Goal: Navigation & Orientation: Find specific page/section

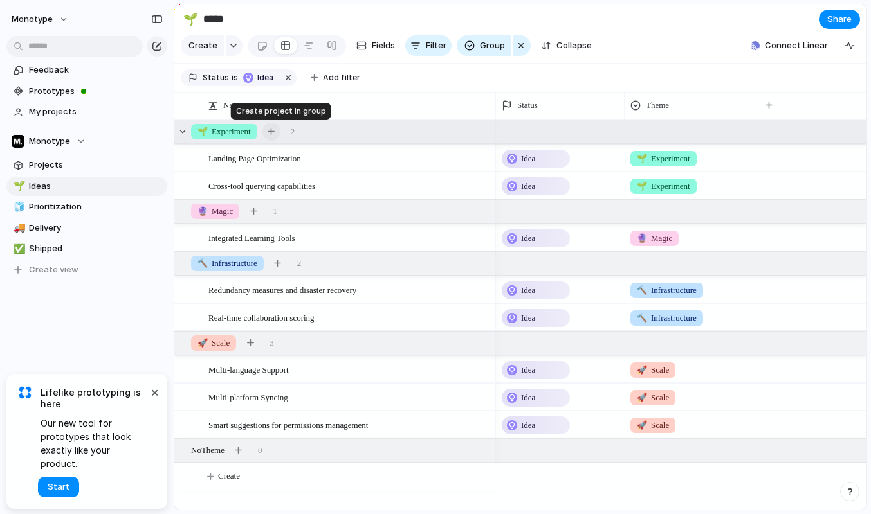
click at [275, 134] on div "button" at bounding box center [270, 131] width 7 height 7
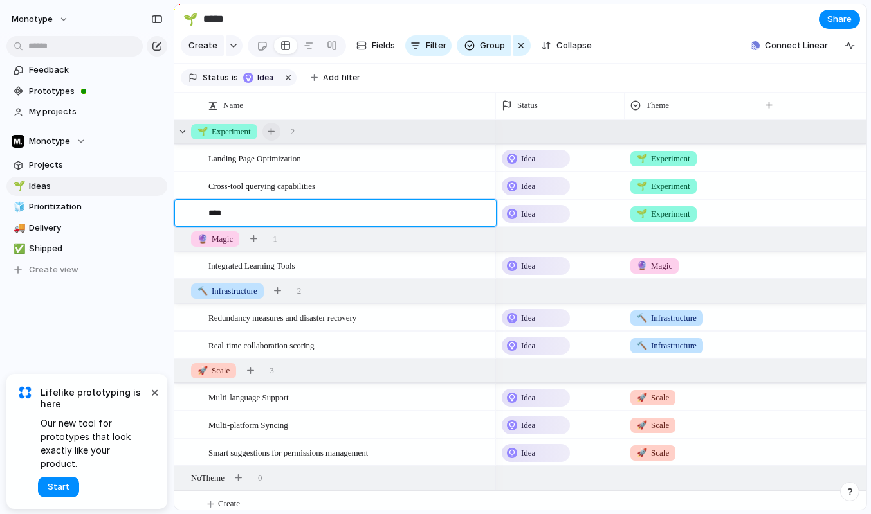
type textarea "*****"
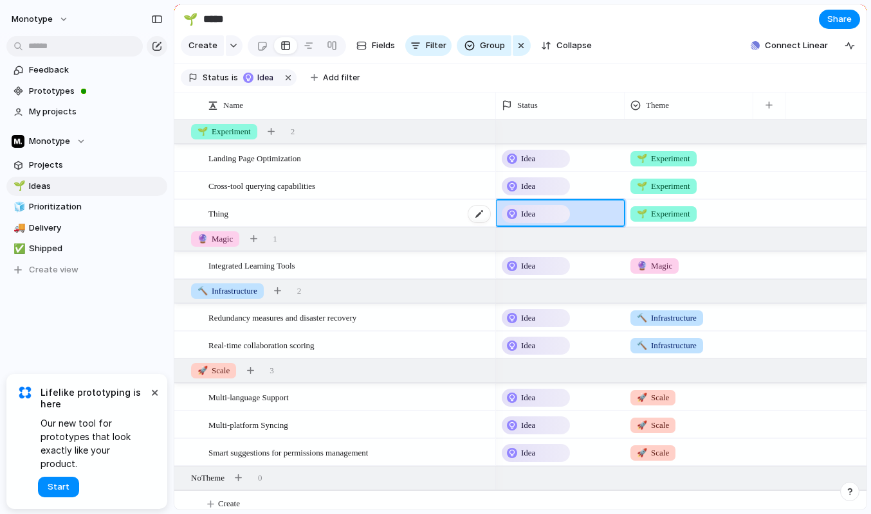
click at [212, 215] on span "Thing" at bounding box center [218, 213] width 20 height 15
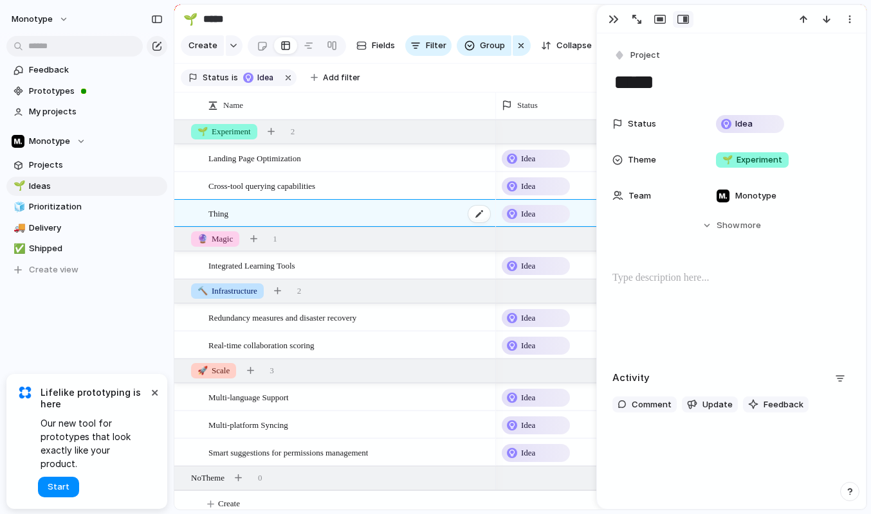
click at [212, 215] on span "Thing" at bounding box center [218, 213] width 20 height 15
click at [224, 213] on textarea "*****" at bounding box center [347, 215] width 278 height 16
click at [237, 215] on textarea "*****" at bounding box center [347, 215] width 278 height 16
click at [421, 179] on div "Cross-tool querying capabilities" at bounding box center [349, 186] width 283 height 26
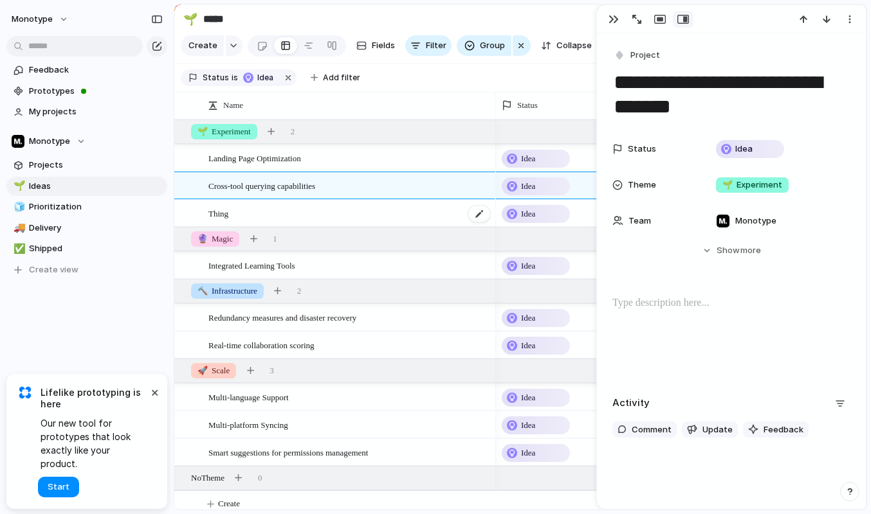
click at [414, 210] on div "Thing" at bounding box center [349, 214] width 283 height 26
type textarea "*****"
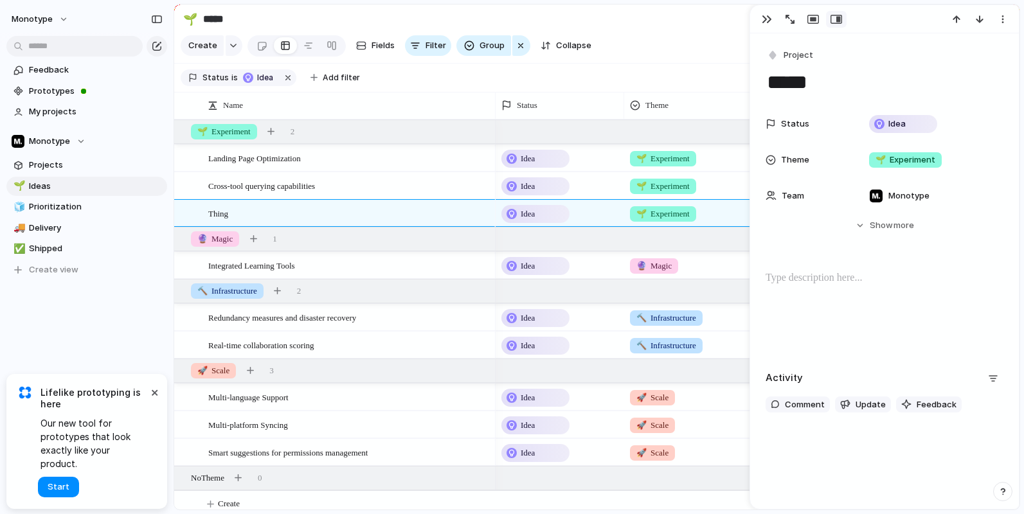
click at [685, 42] on section "Create Fields Filter Group Zoom Collapse Connect Linear" at bounding box center [597, 48] width 846 height 31
click at [768, 15] on div "button" at bounding box center [767, 19] width 10 height 10
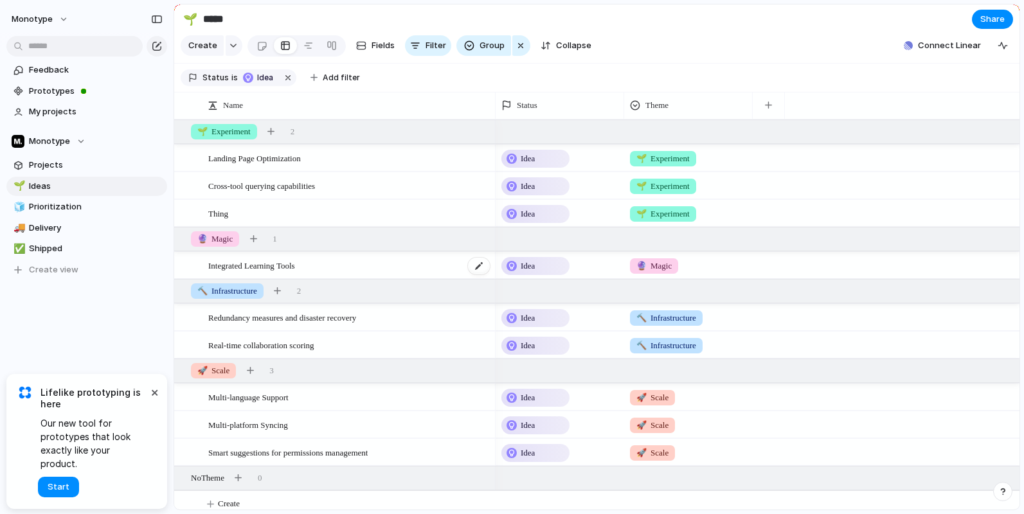
click at [295, 264] on span "Integrated Learning Tools" at bounding box center [251, 265] width 87 height 15
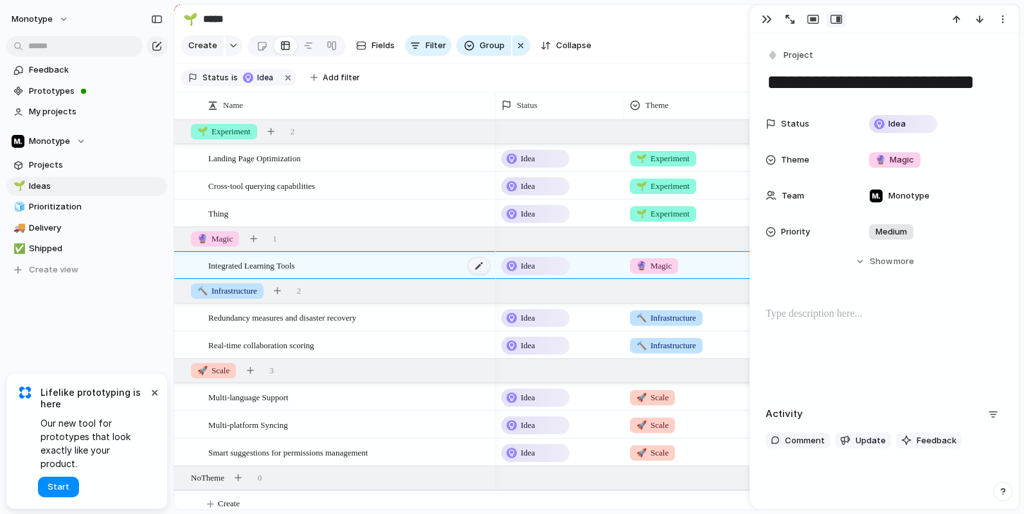
click at [481, 264] on div at bounding box center [479, 266] width 22 height 17
click at [541, 217] on div "Idea" at bounding box center [536, 213] width 66 height 15
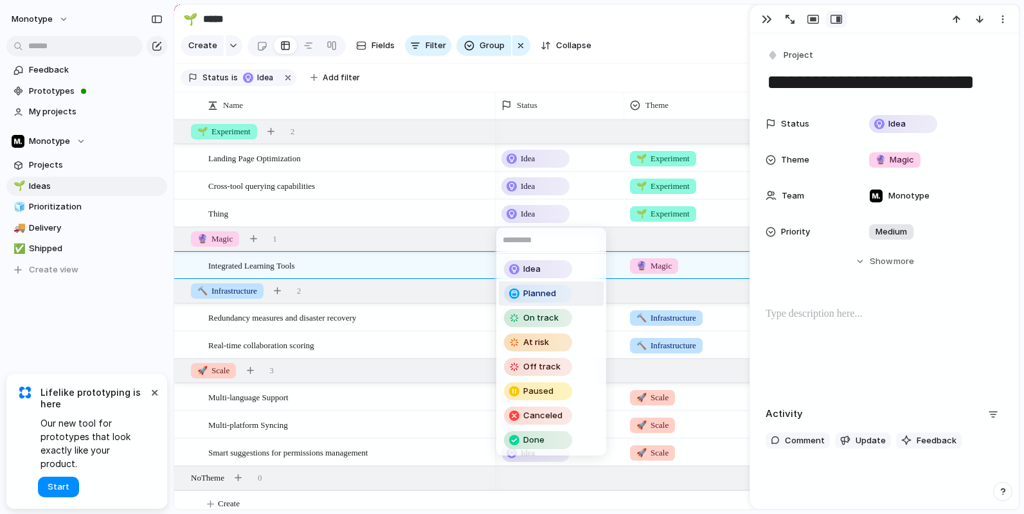
click at [534, 290] on span "Planned" at bounding box center [539, 293] width 33 height 13
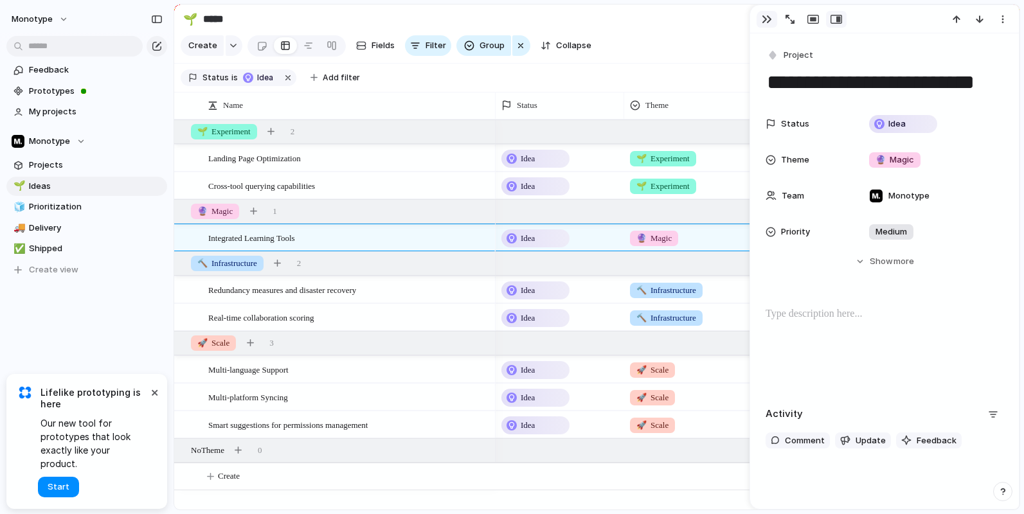
click at [764, 18] on div "button" at bounding box center [767, 19] width 10 height 10
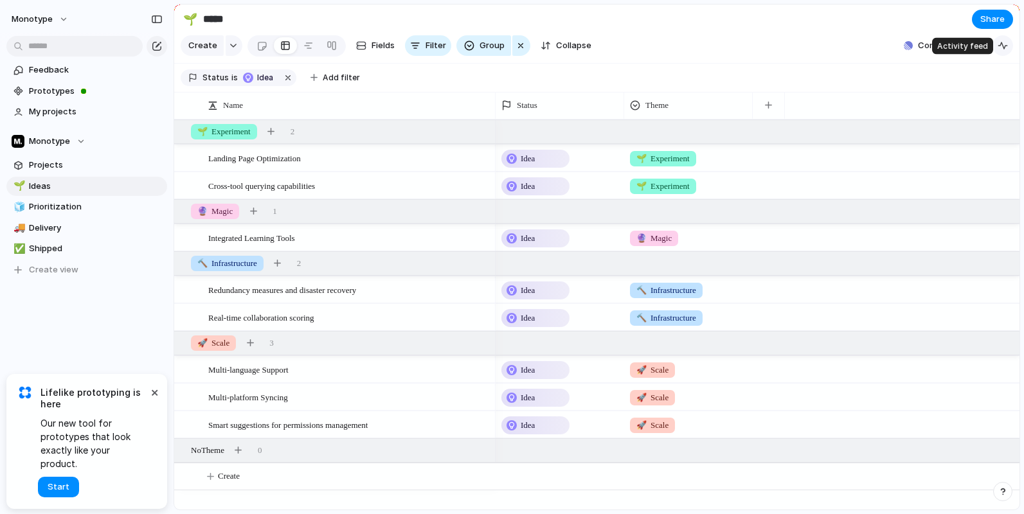
click at [870, 46] on div "button" at bounding box center [1003, 46] width 10 height 10
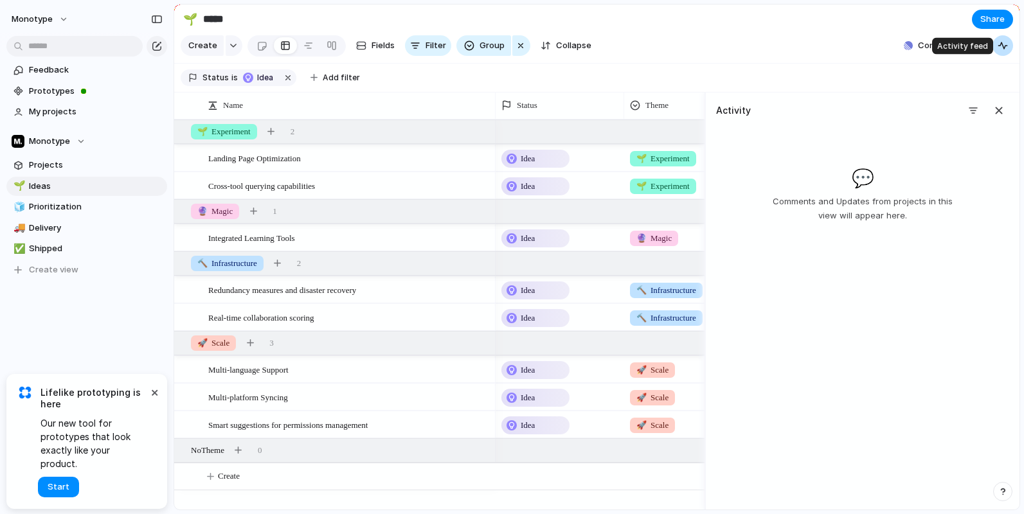
click at [870, 46] on div "button" at bounding box center [1003, 46] width 10 height 10
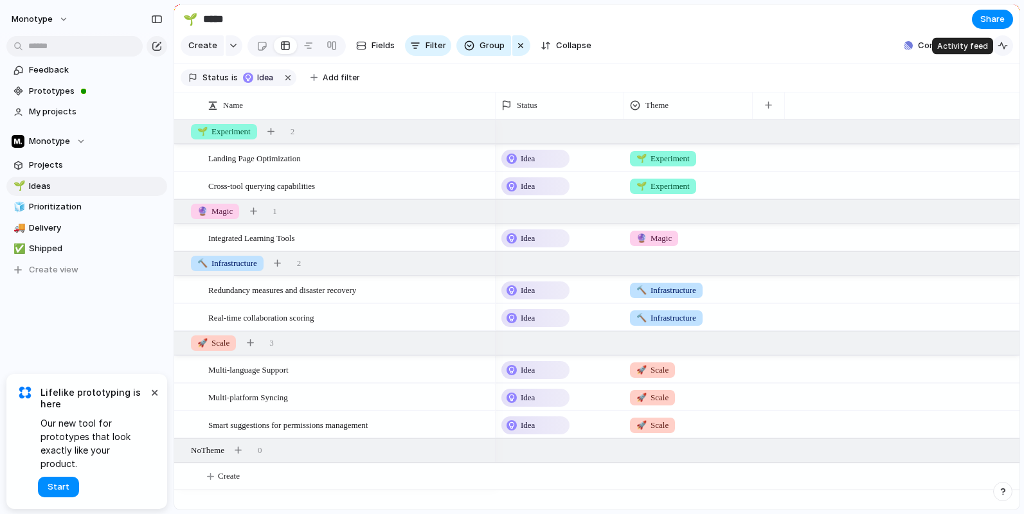
click at [870, 46] on div "button" at bounding box center [1003, 46] width 10 height 10
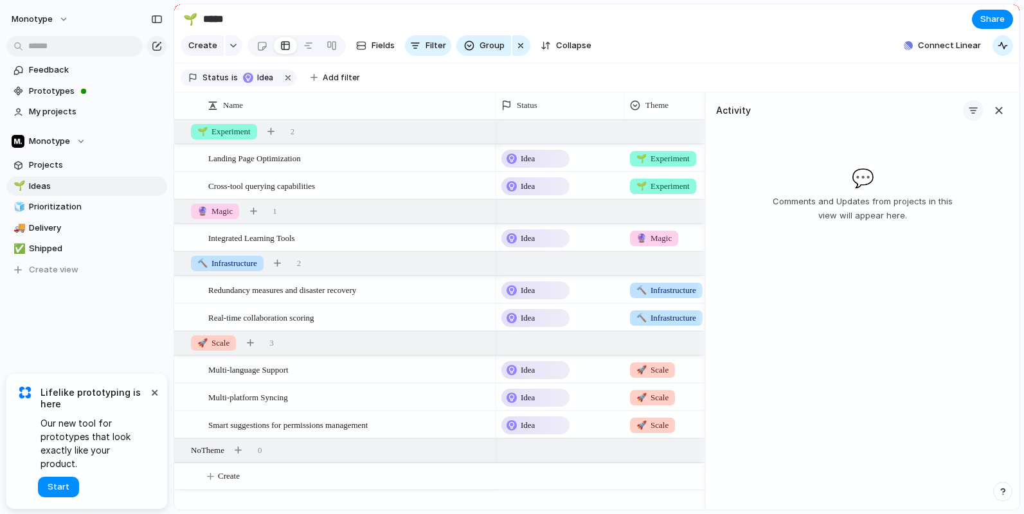
click at [870, 111] on div "button" at bounding box center [973, 110] width 10 height 10
click at [870, 180] on span "Changes" at bounding box center [952, 180] width 37 height 13
click at [870, 108] on div "button" at bounding box center [999, 111] width 14 height 14
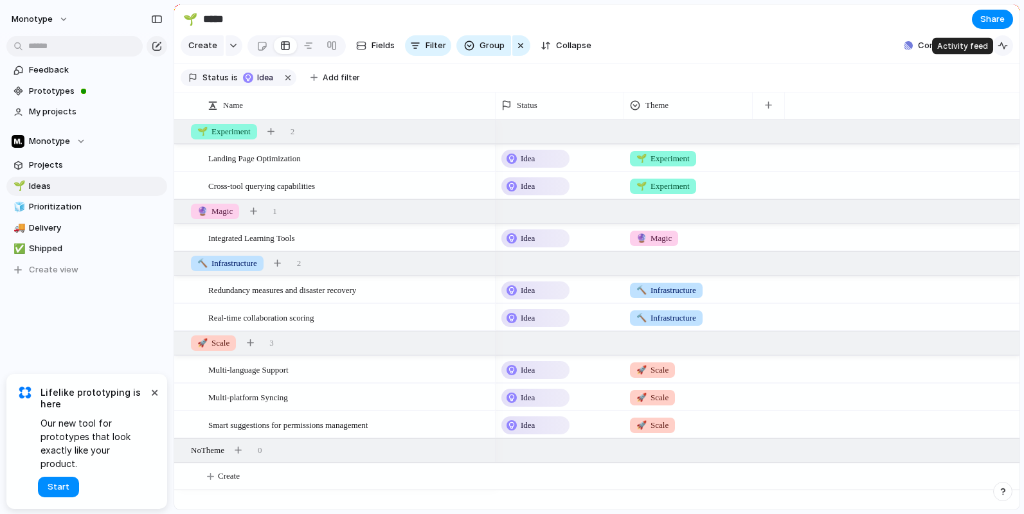
click at [870, 51] on button "button" at bounding box center [1003, 45] width 21 height 21
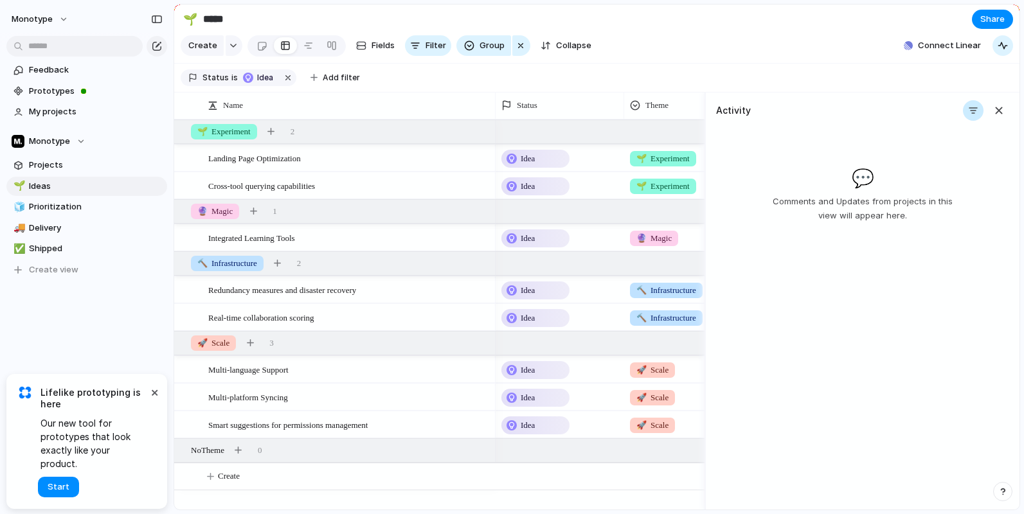
click at [870, 110] on div "button" at bounding box center [973, 110] width 10 height 10
click at [870, 181] on span "Changes" at bounding box center [951, 180] width 37 height 13
click at [870, 106] on div "button" at bounding box center [999, 111] width 14 height 14
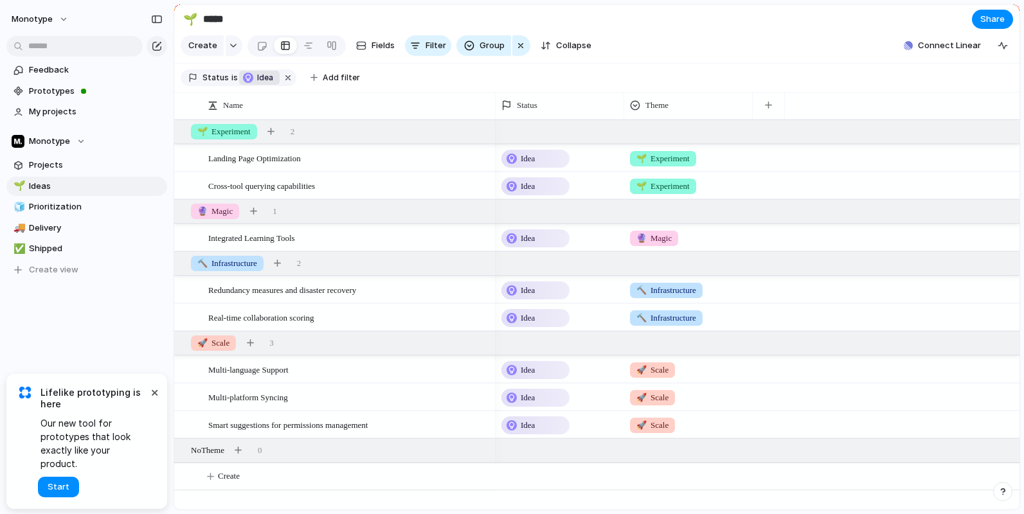
click at [257, 77] on span "Idea" at bounding box center [266, 78] width 19 height 12
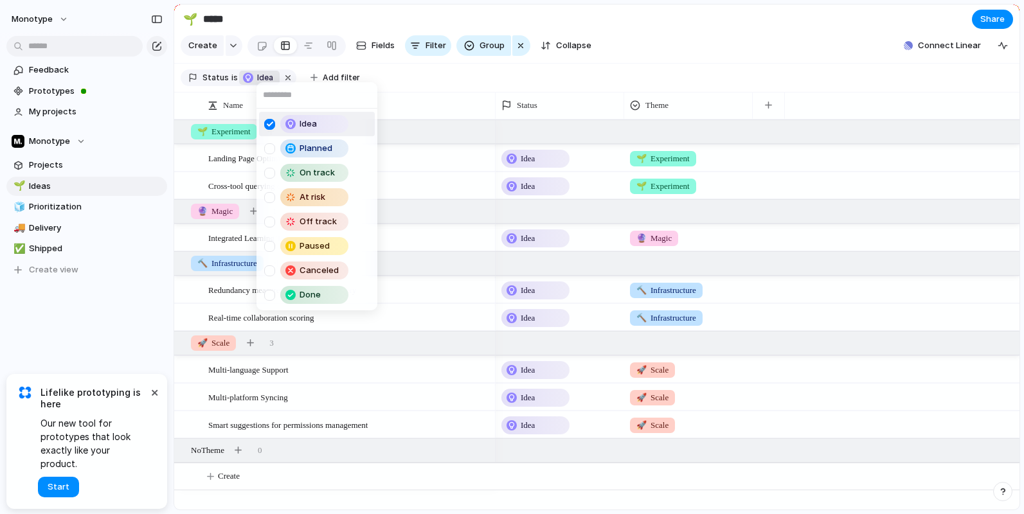
click at [302, 70] on div "Idea Planned On track At risk Off track Paused Canceled Done" at bounding box center [512, 257] width 1024 height 514
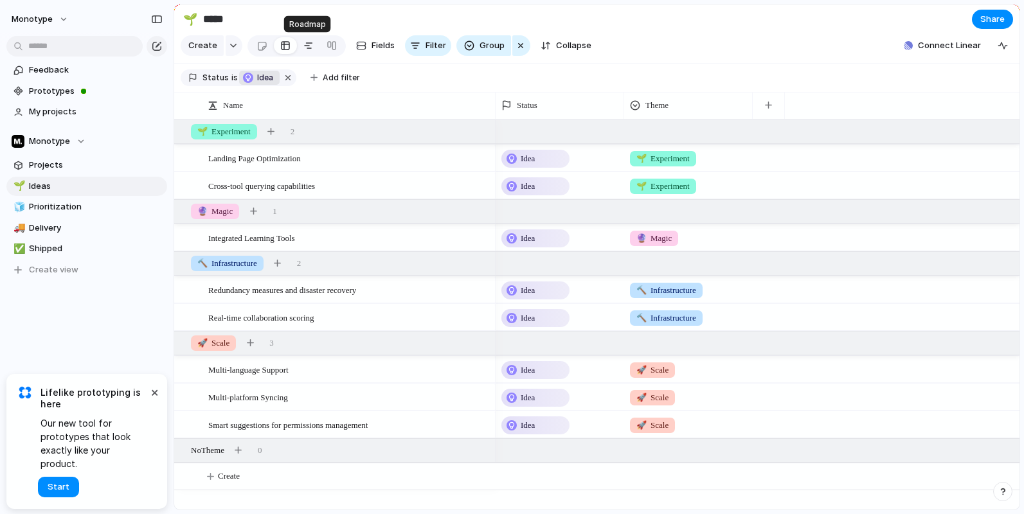
click at [304, 51] on div at bounding box center [308, 45] width 10 height 21
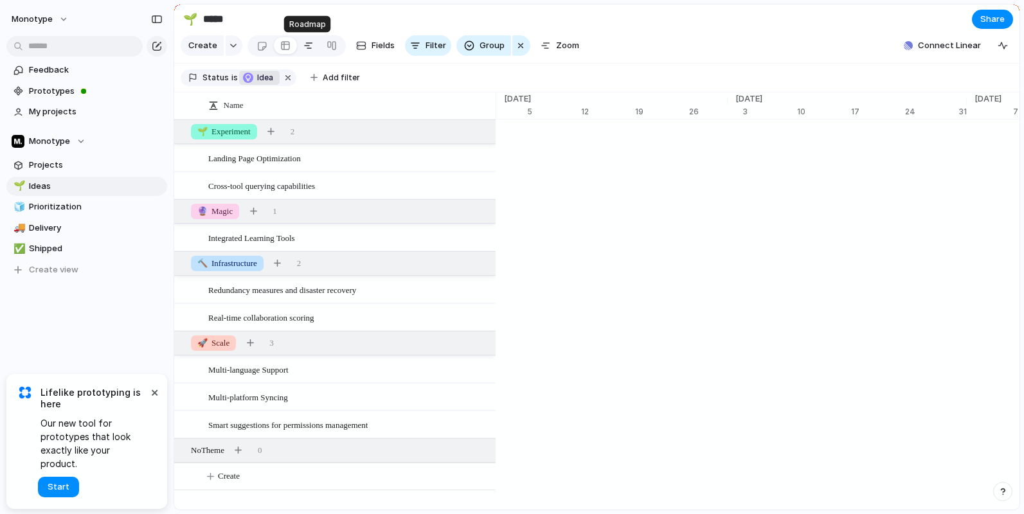
scroll to position [0, 8226]
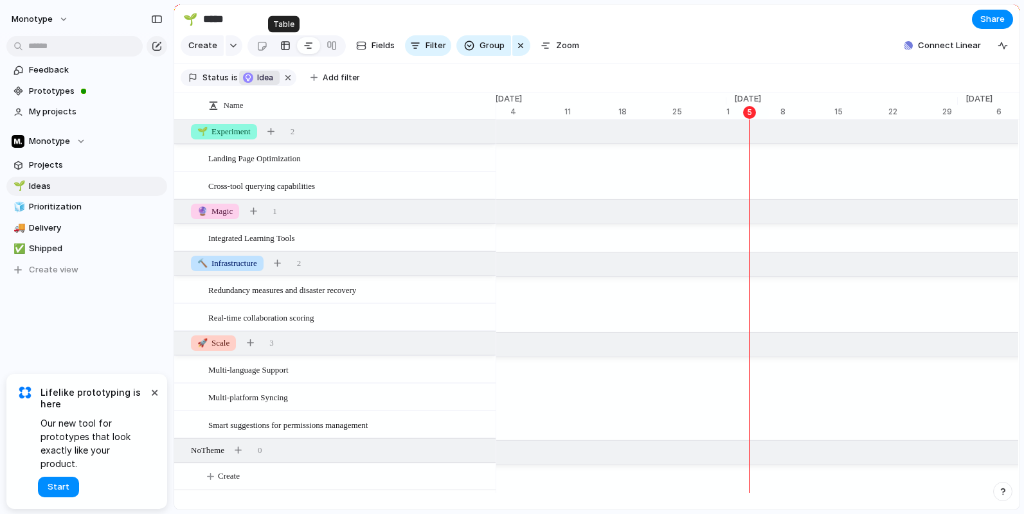
click at [281, 50] on div at bounding box center [285, 45] width 10 height 21
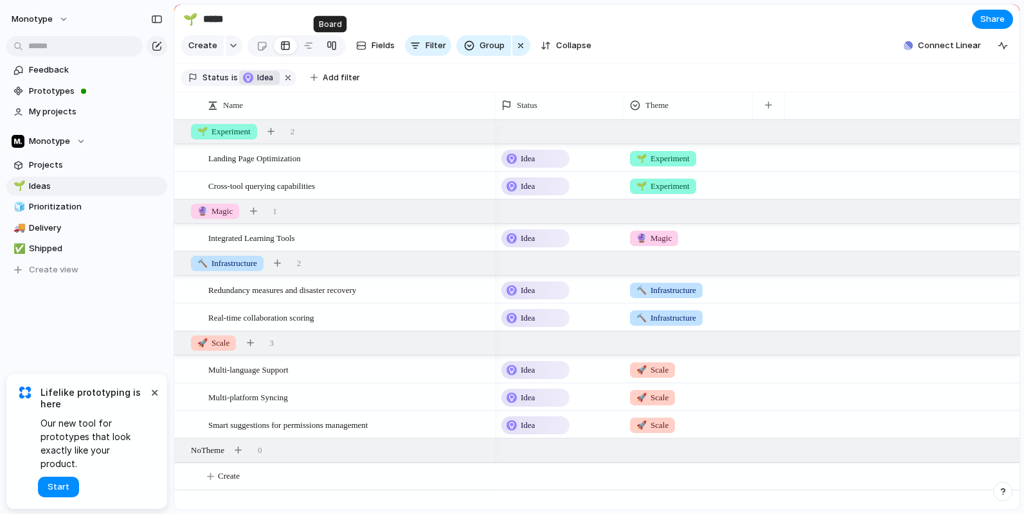
click at [332, 46] on div at bounding box center [332, 45] width 10 height 21
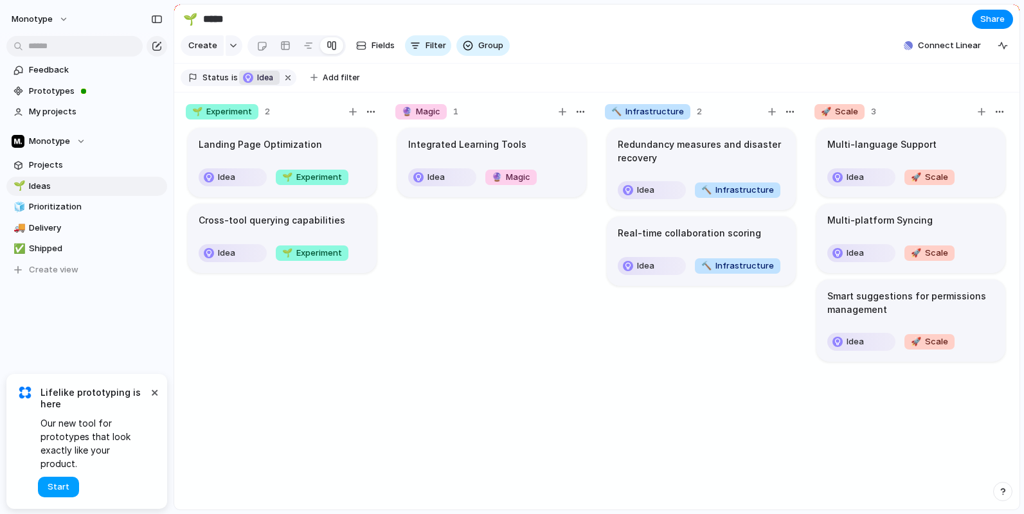
click at [60, 488] on span "Start" at bounding box center [59, 487] width 22 height 13
